Goal: Transaction & Acquisition: Subscribe to service/newsletter

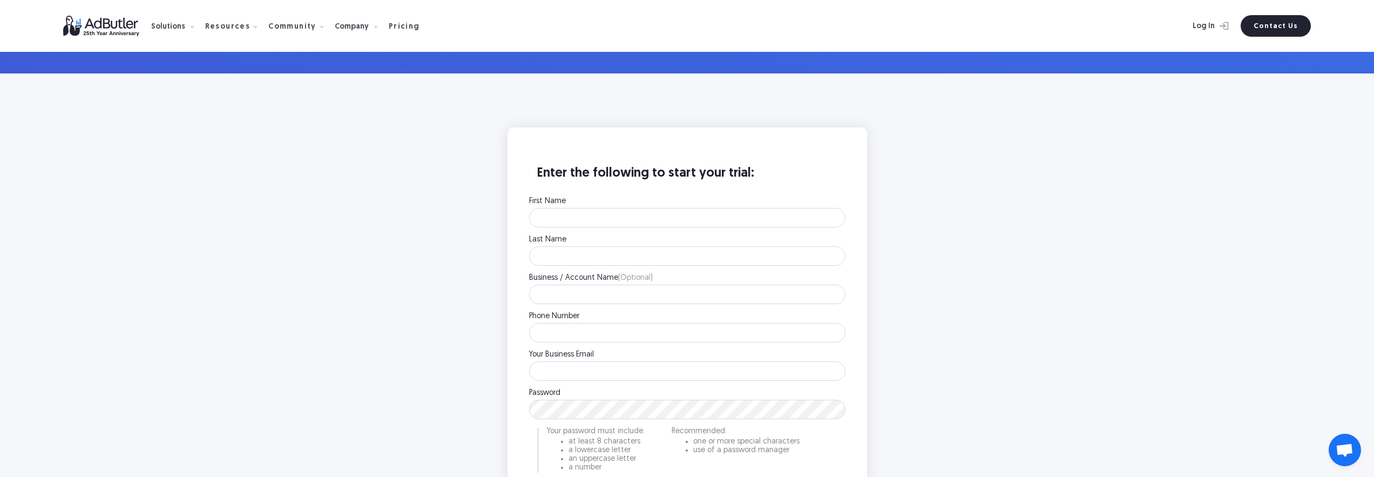
scroll to position [279, 0]
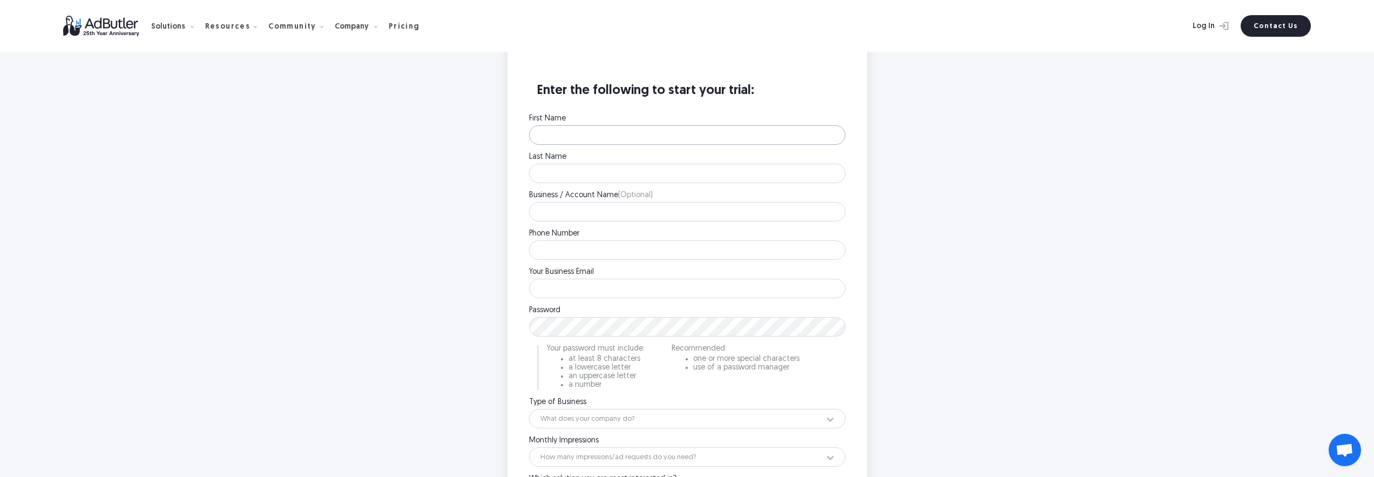
click at [588, 134] on input "First Name" at bounding box center [687, 134] width 316 height 19
type input "Vidy"
type input "Desau"
paste input "Modern Climate"
type input "Modern Climate"
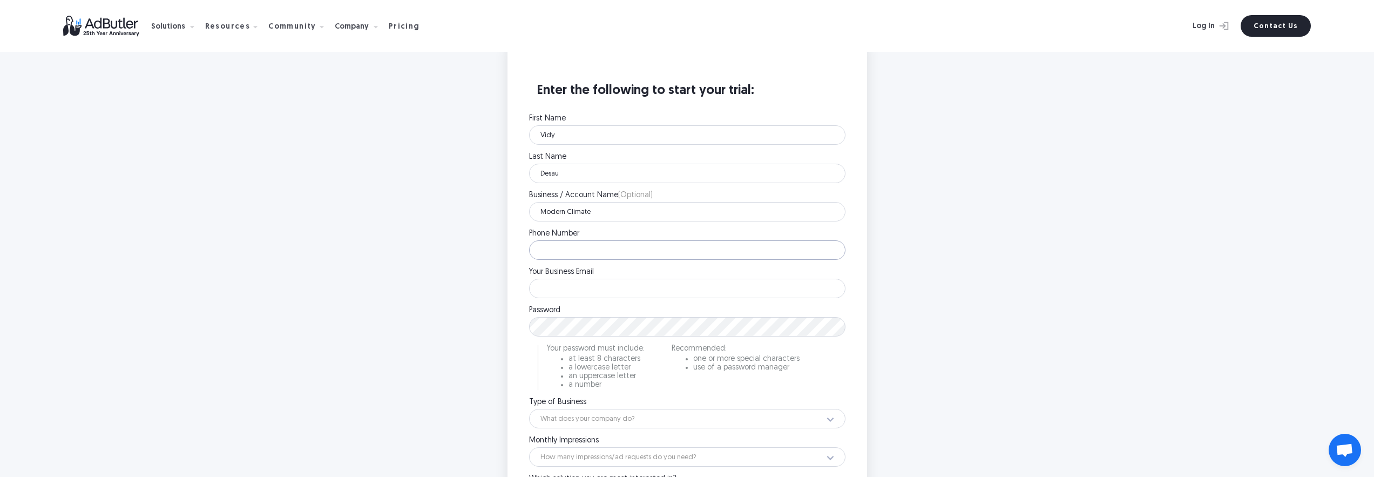
click at [562, 249] on input "Phone Number" at bounding box center [687, 249] width 316 height 19
type input "8163821821"
paste input "marcus.abbott@adbutler.com"
drag, startPoint x: 640, startPoint y: 286, endPoint x: 419, endPoint y: 286, distance: 221.3
click at [419, 286] on main "Enter the following to start your trial: First Name Vidy Please enter your firs…" at bounding box center [687, 328] width 1374 height 674
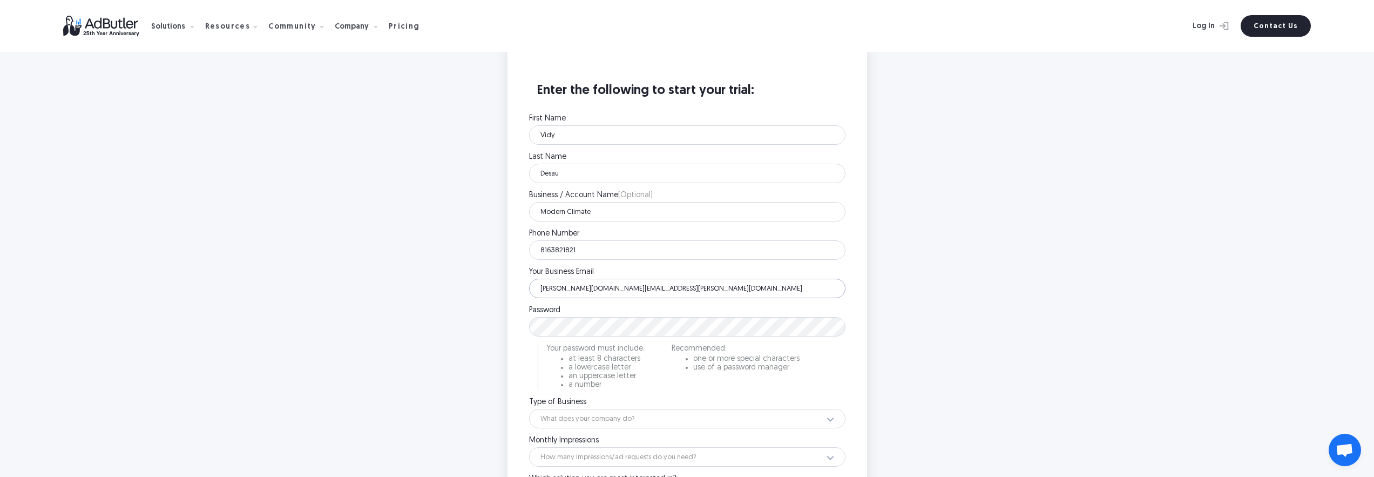
paste input "vdesai@modernclimate"
type input "vdesai@modernclimate.com"
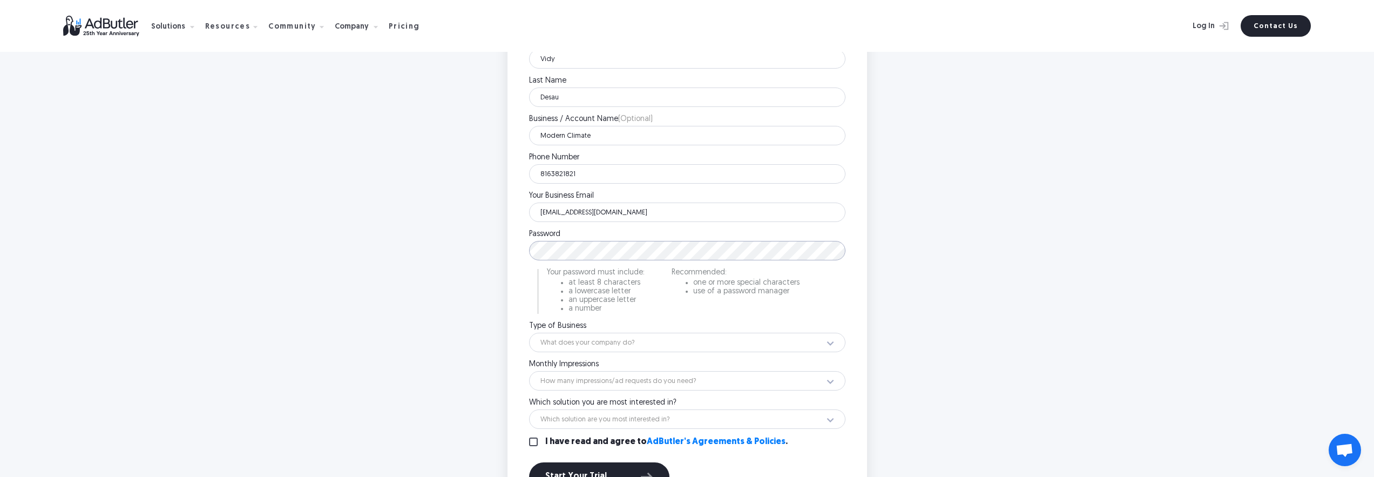
scroll to position [356, 0]
click at [606, 347] on select "What does your company do? Ad Network Agency Advertiser Brand Publisher SSP DSP…" at bounding box center [687, 341] width 316 height 19
select select "2"
click at [529, 332] on select "What does your company do? Ad Network Agency Advertiser Brand Publisher SSP DSP…" at bounding box center [687, 341] width 316 height 19
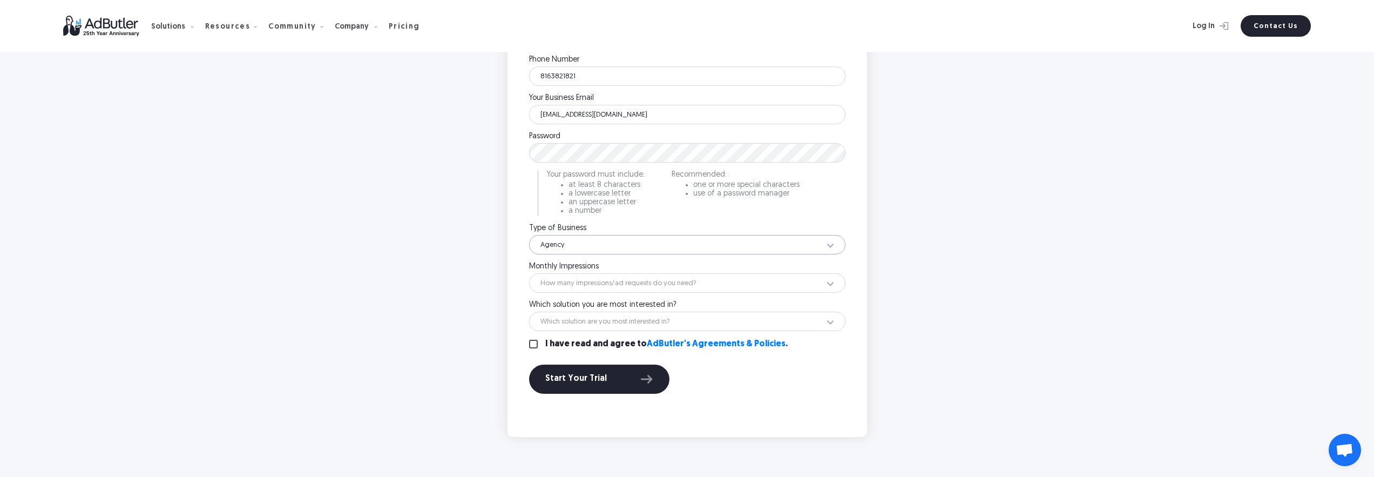
scroll to position [456, 0]
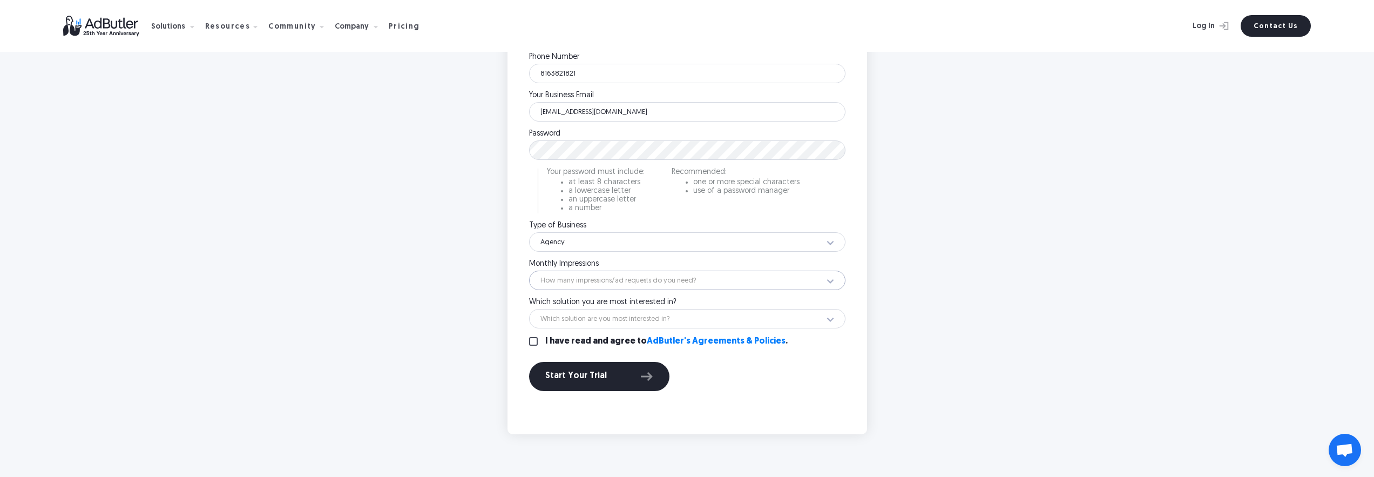
click at [587, 282] on select "How many impressions/ad requests do you need? Less than 1 million 1 - 10 millio…" at bounding box center [687, 279] width 316 height 19
select select "14"
click at [529, 270] on select "How many impressions/ad requests do you need? Less than 1 million 1 - 10 millio…" at bounding box center [687, 279] width 316 height 19
click at [599, 320] on select "Which solution are you most interested in? Display Ad Server Supply-Side Progra…" at bounding box center [687, 318] width 316 height 19
select select "Not Sure"
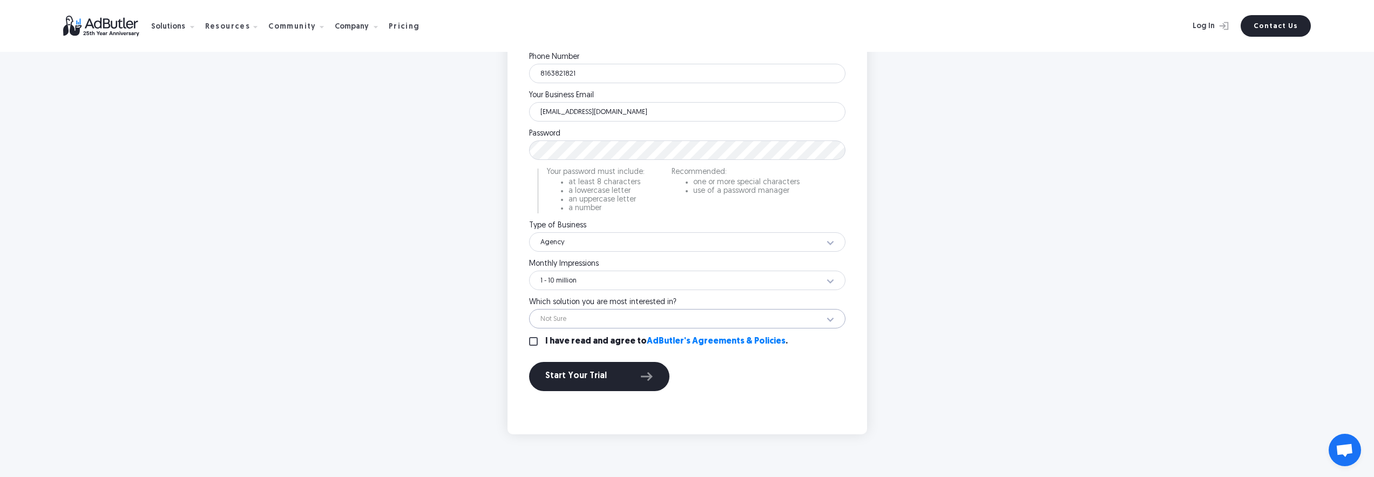
click at [529, 309] on select "Which solution are you most interested in? Display Ad Server Supply-Side Progra…" at bounding box center [687, 318] width 316 height 19
click at [536, 341] on input "I have read and agree to AdButler's Agreements & Policies ." at bounding box center [533, 341] width 9 height 9
checkbox input "true"
click at [607, 379] on div "Start Your Trial" at bounding box center [599, 376] width 108 height 14
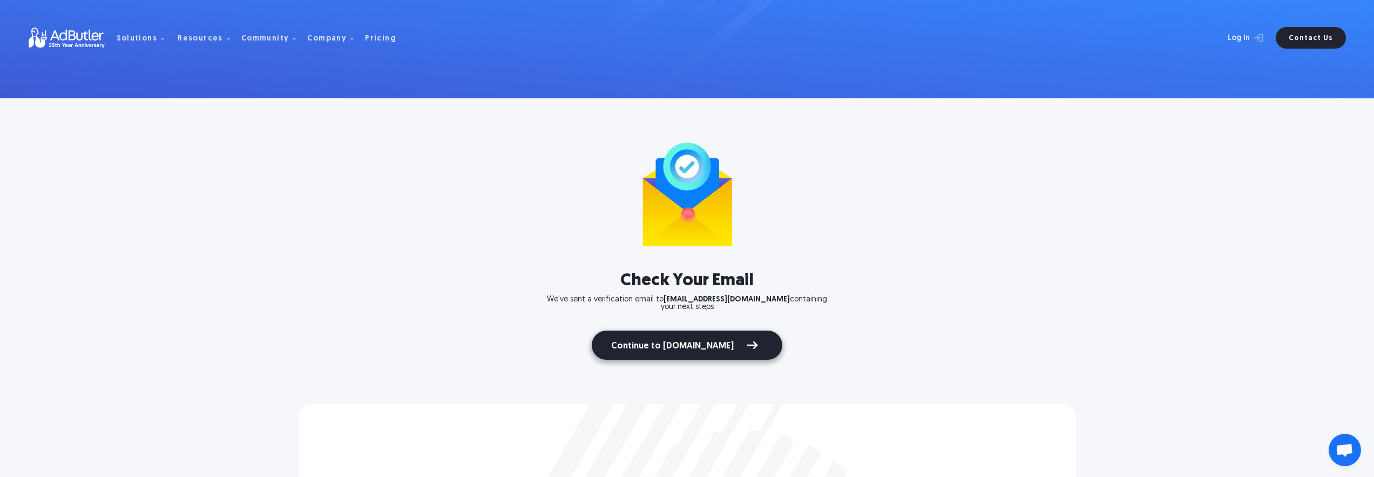
click at [709, 350] on link "Continue to AdButler.com" at bounding box center [687, 344] width 191 height 29
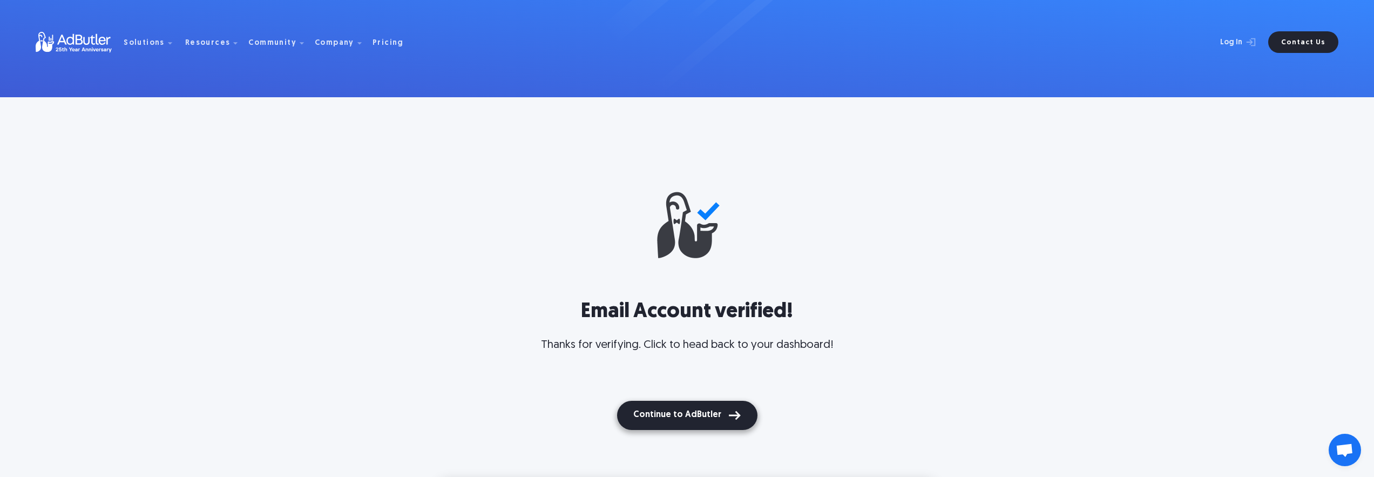
click at [684, 416] on button "Continue to AdButler" at bounding box center [687, 415] width 140 height 29
